Goal: Information Seeking & Learning: Find specific fact

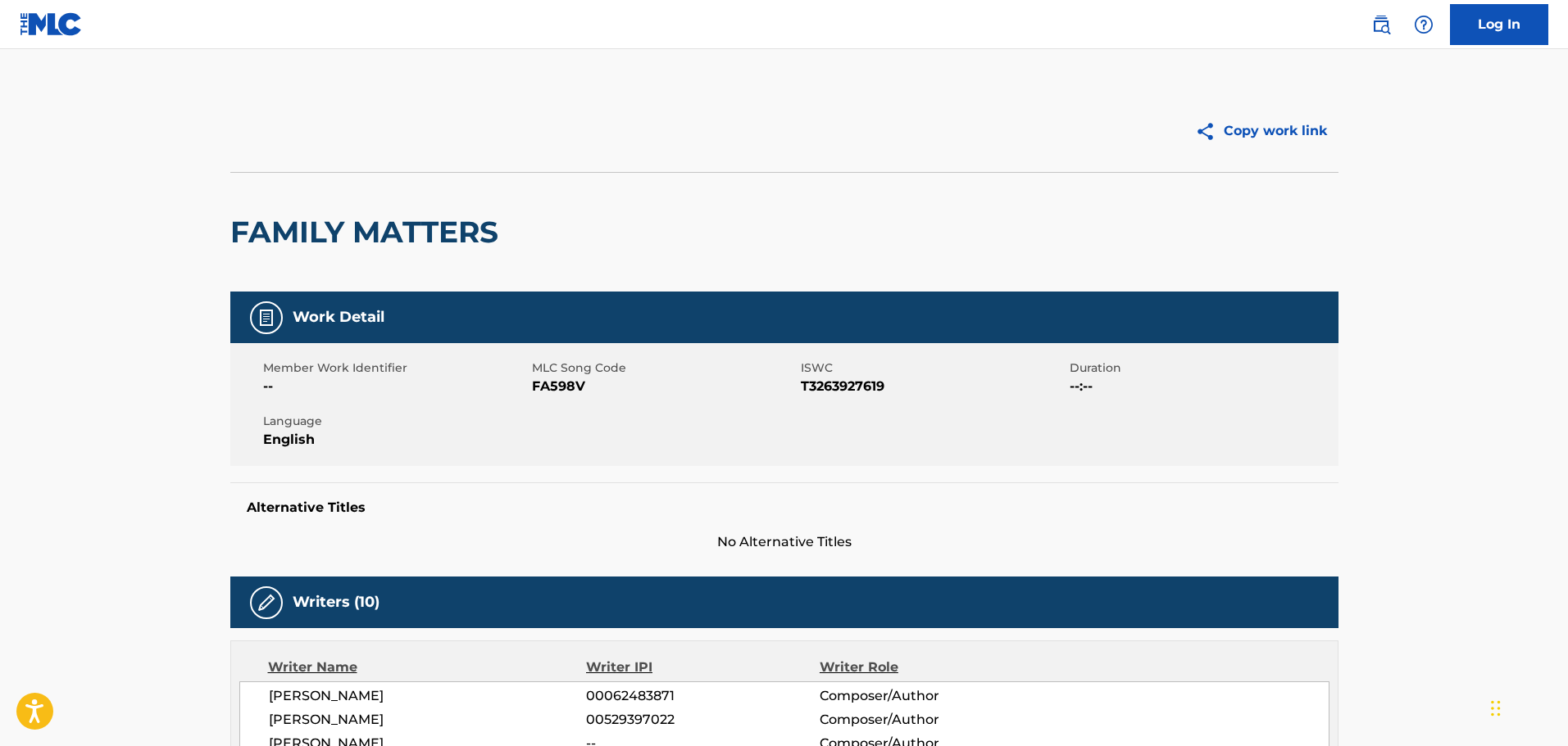
click at [1376, 30] on img at bounding box center [1380, 24] width 19 height 19
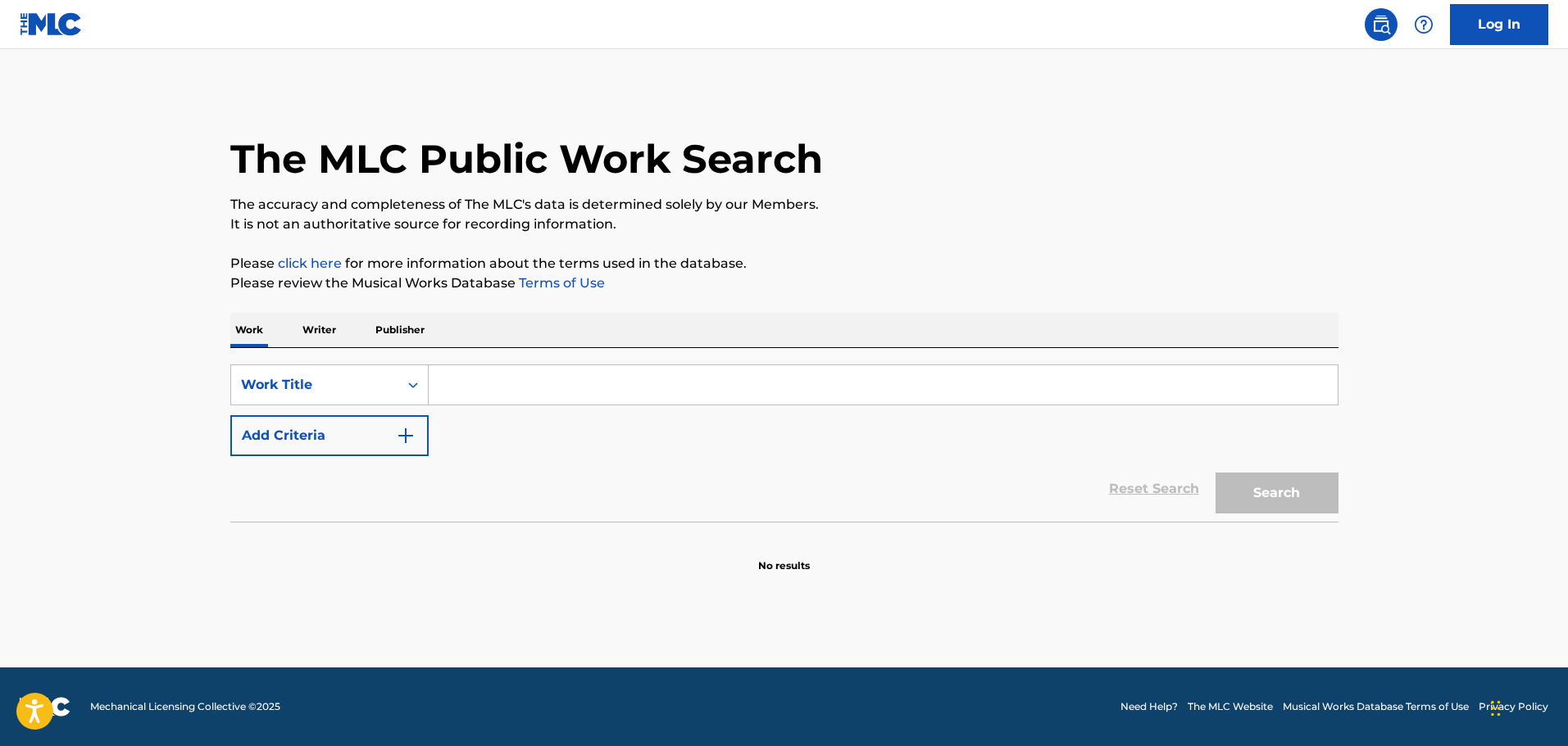
click at [755, 395] on input "Search Form" at bounding box center [883, 384] width 909 height 39
paste input "Bad Apple"
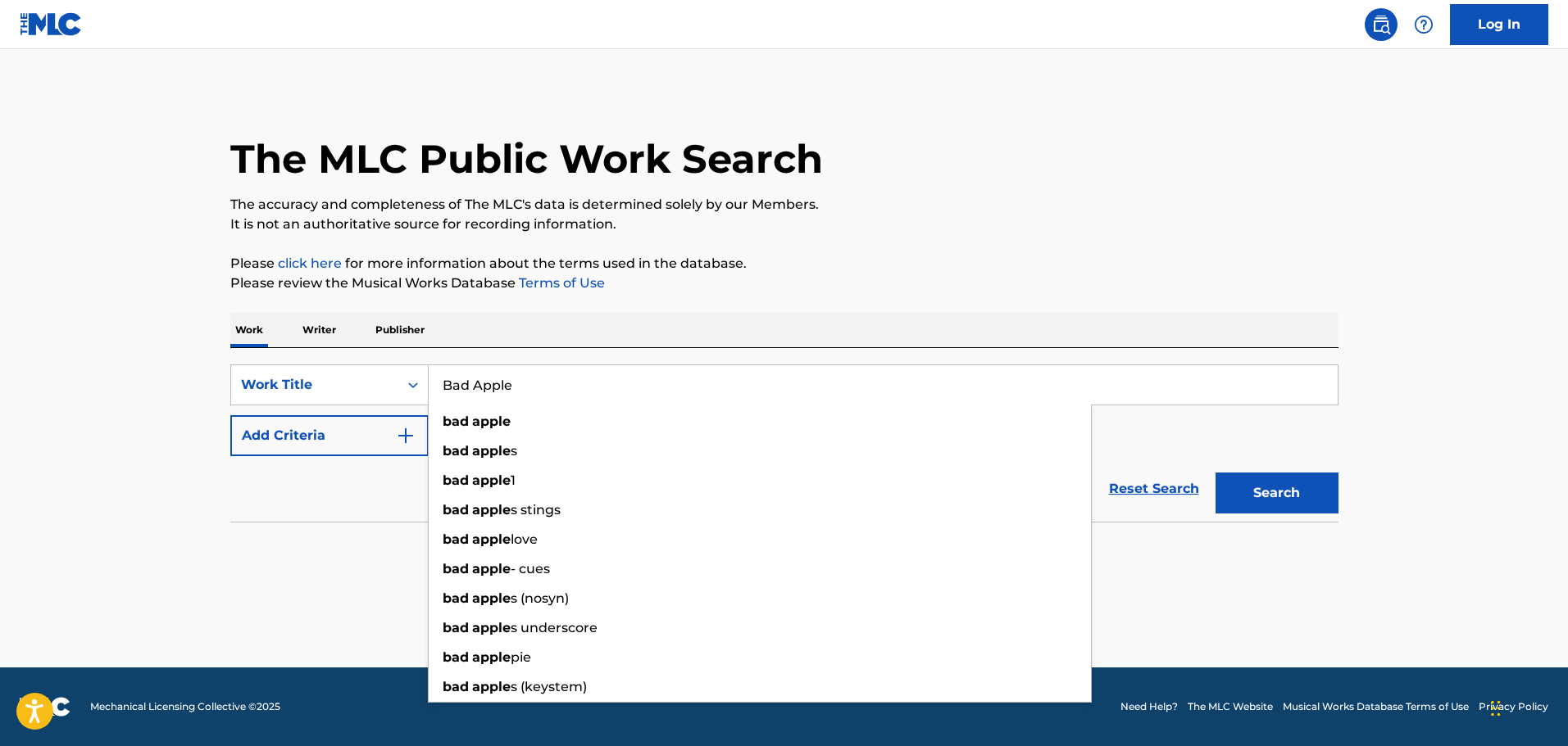
type input "Bad Apple"
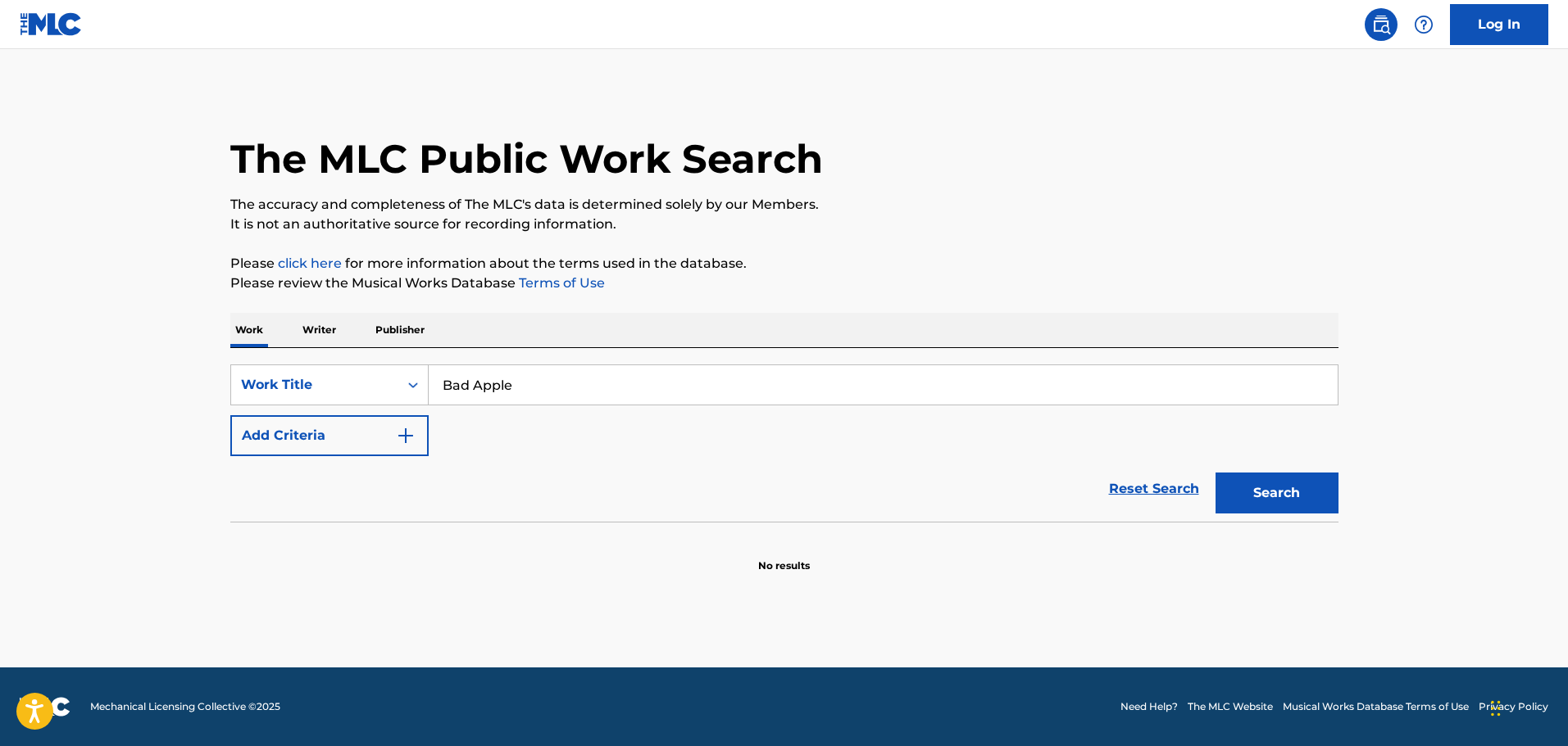
click at [333, 426] on button "Add Criteria" at bounding box center [329, 436] width 199 height 41
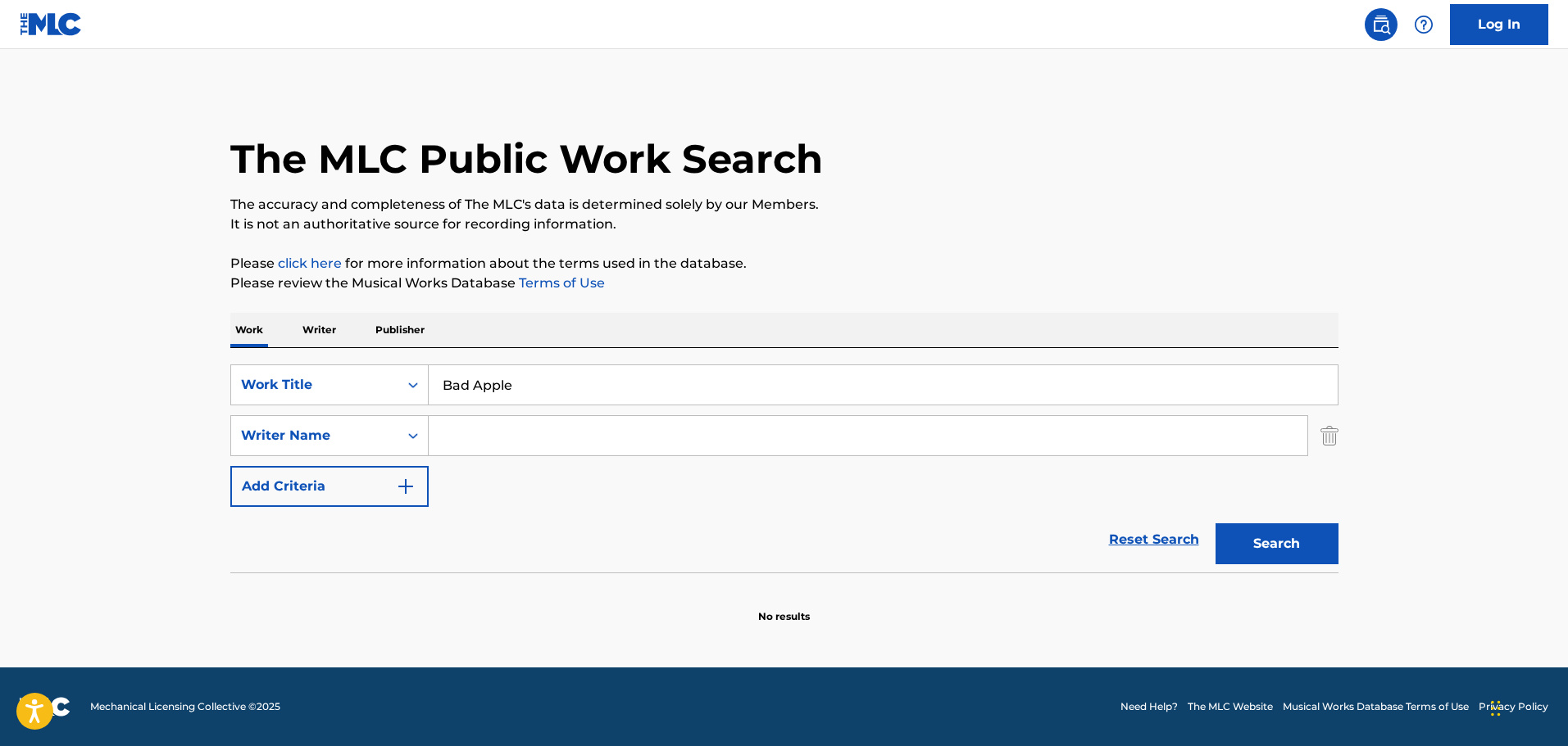
click at [474, 441] on input "Search Form" at bounding box center [867, 436] width 878 height 39
paste input "CONOR"
type input "CONOR"
click at [1280, 557] on button "Search" at bounding box center [1277, 544] width 123 height 41
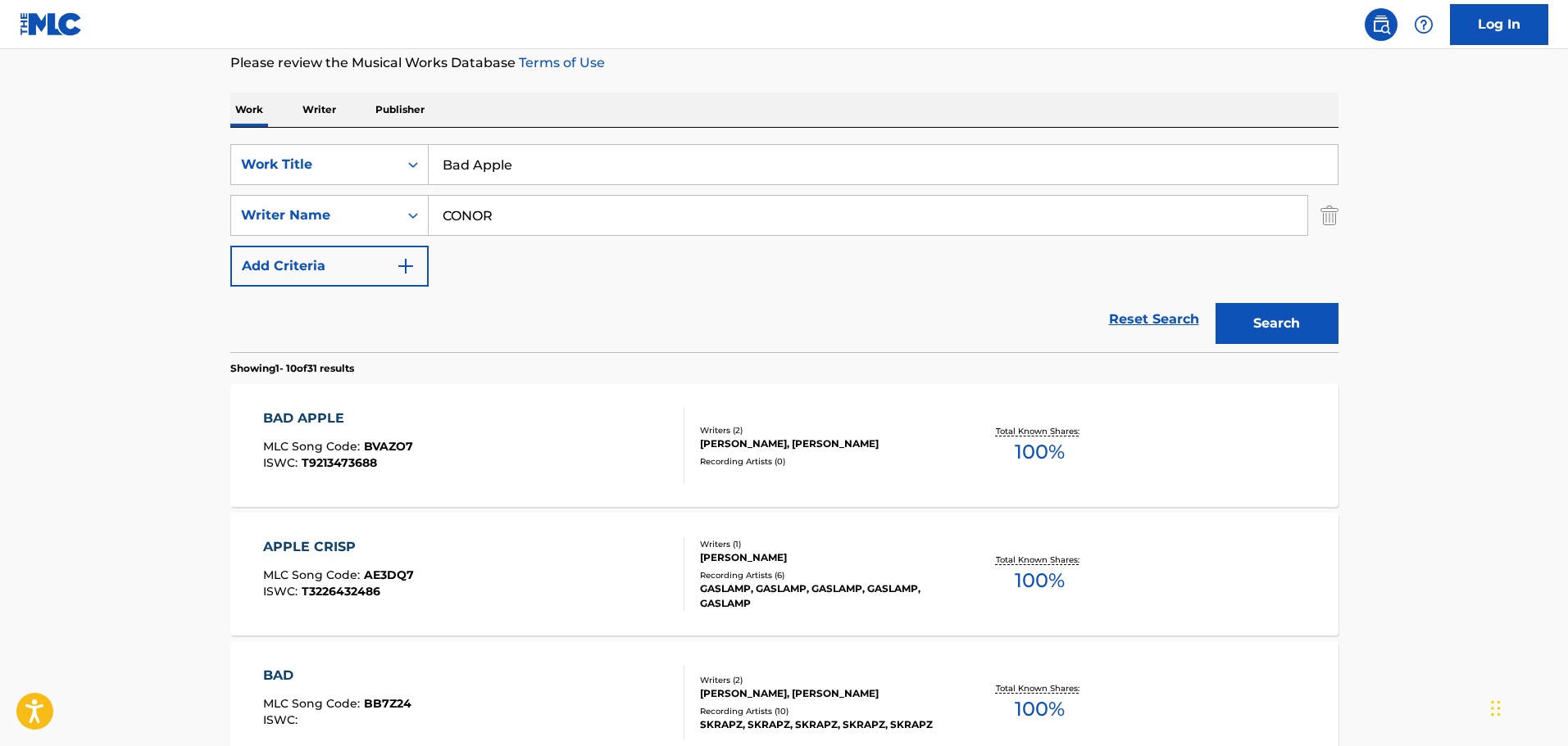
scroll to position [246, 0]
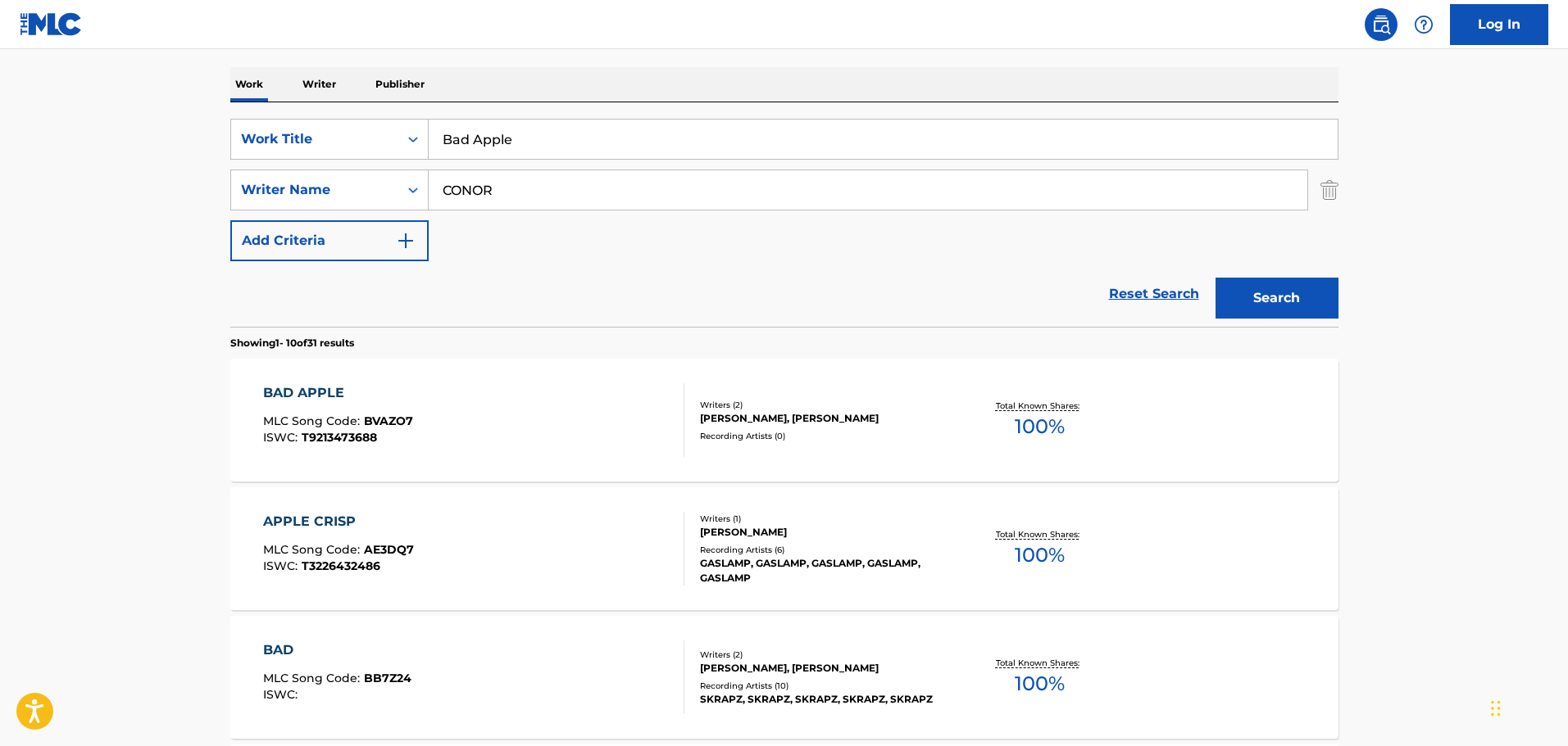
click at [623, 427] on div "BAD APPLE MLC Song Code : BVAZO7 ISWC : T9213473688" at bounding box center [474, 420] width 421 height 74
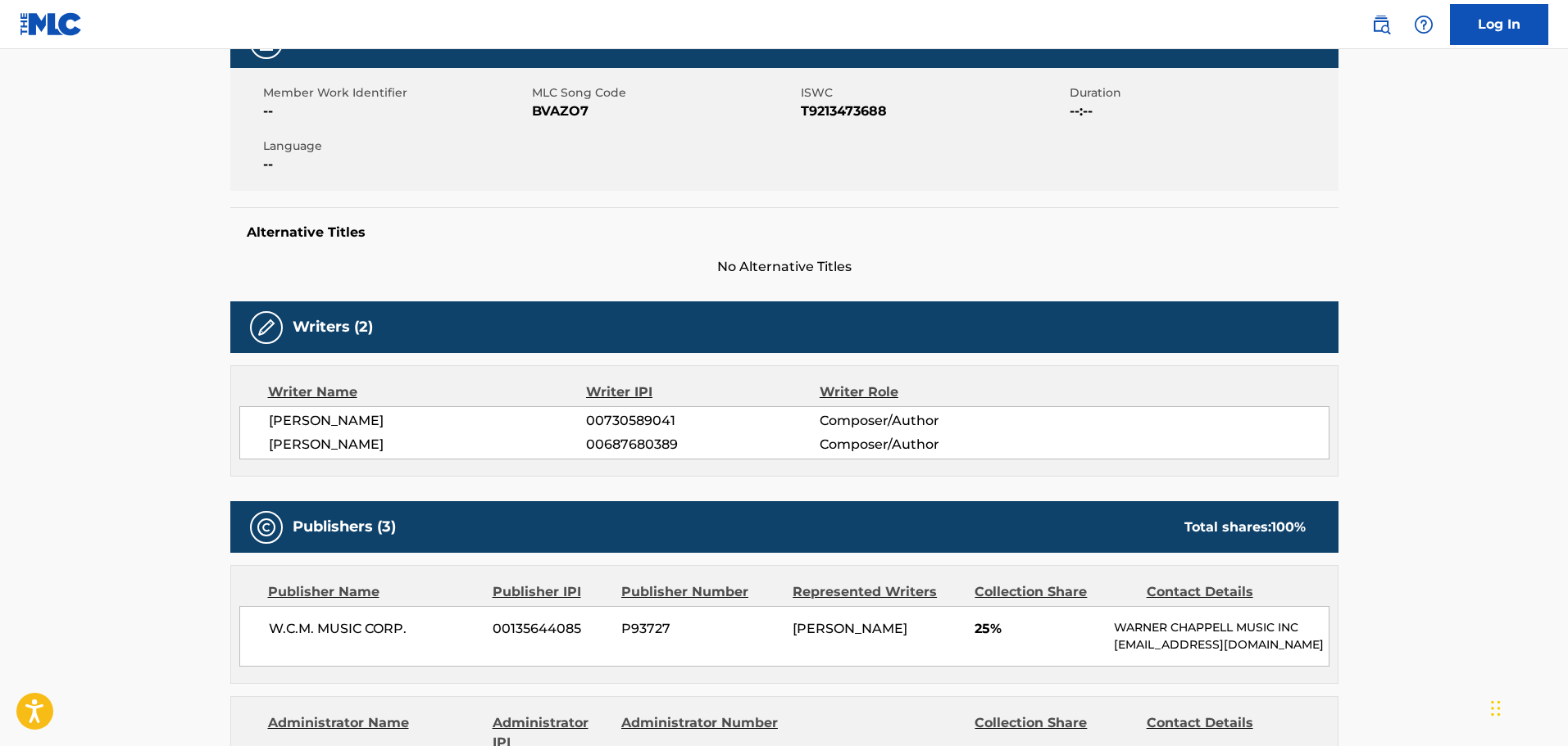
scroll to position [294, 0]
